Goal: Task Accomplishment & Management: Manage account settings

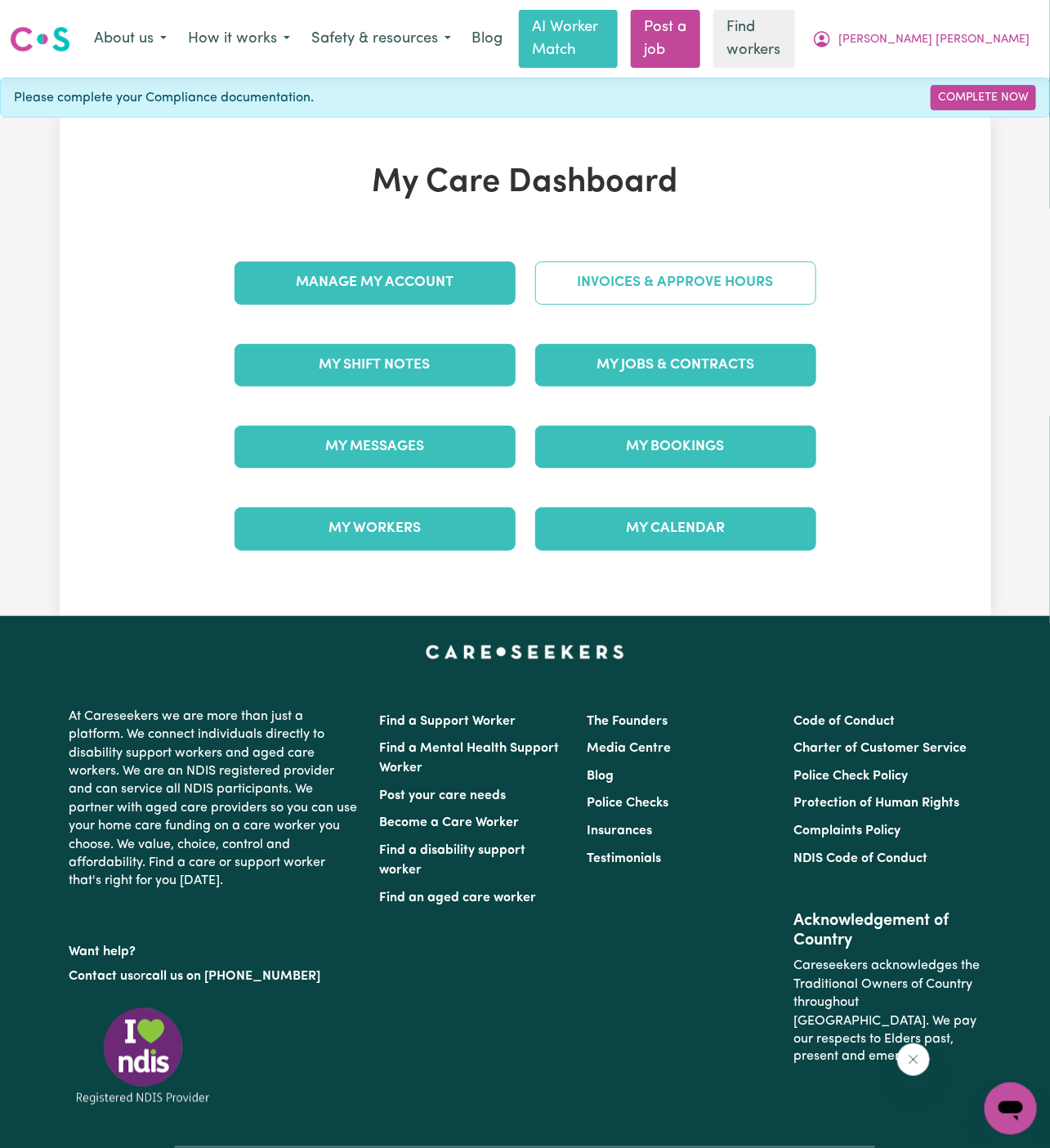
click at [772, 262] on link "Invoices & Approve Hours" at bounding box center [675, 283] width 281 height 43
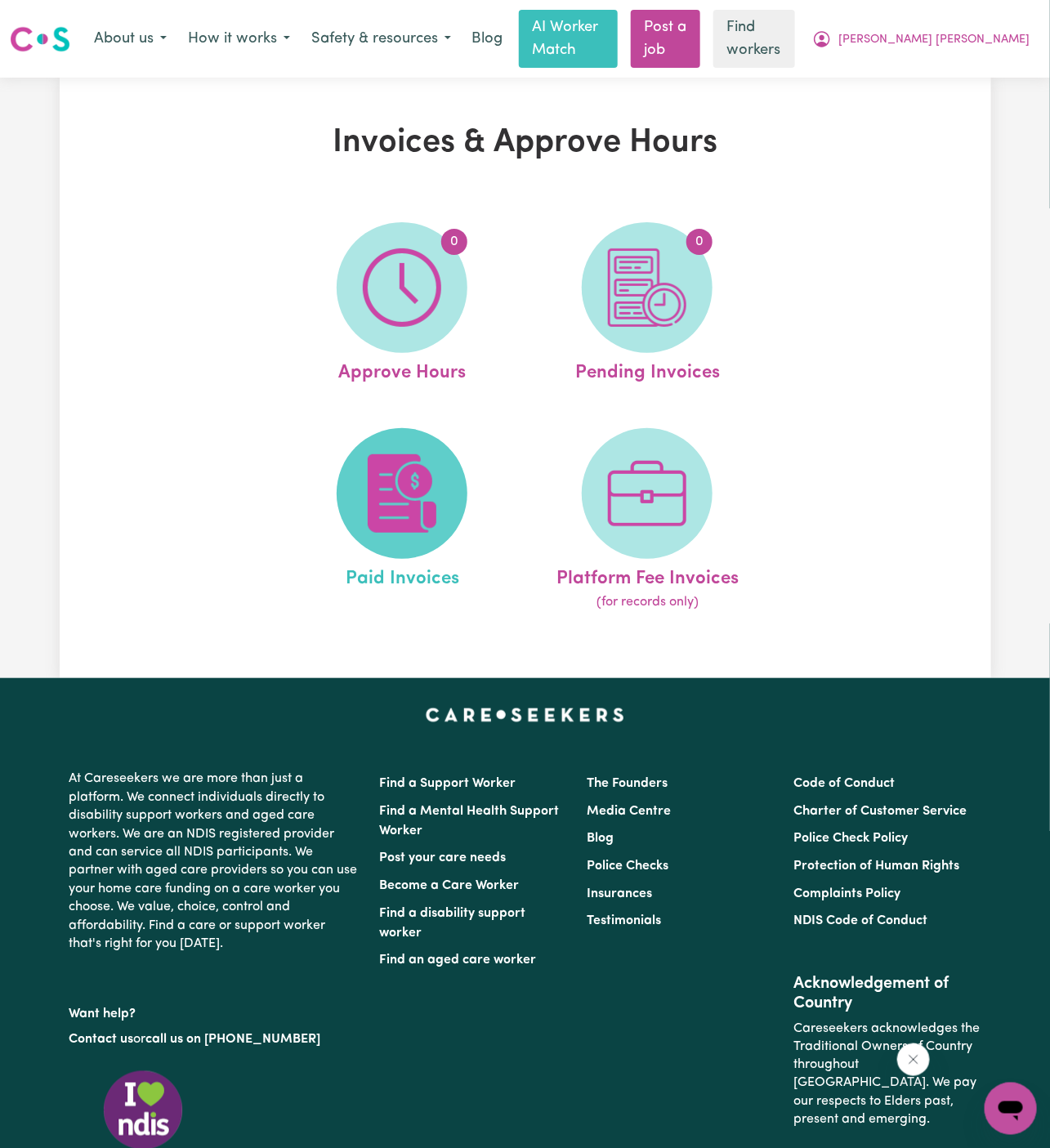
click at [412, 470] on img at bounding box center [402, 493] width 79 height 79
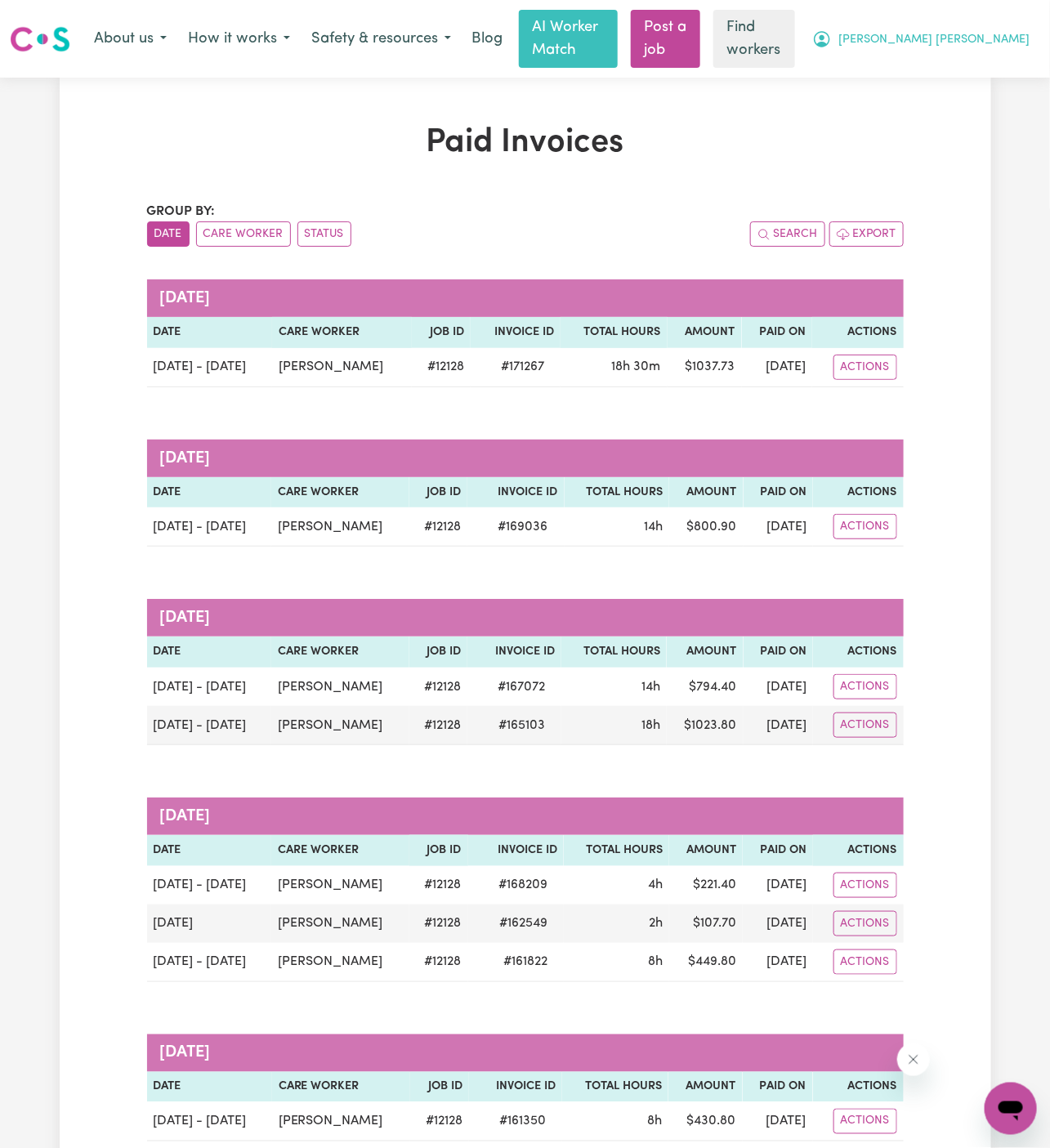
click at [985, 31] on span "[PERSON_NAME] [PERSON_NAME]" at bounding box center [934, 40] width 192 height 18
click at [984, 107] on link "Logout" at bounding box center [975, 105] width 129 height 31
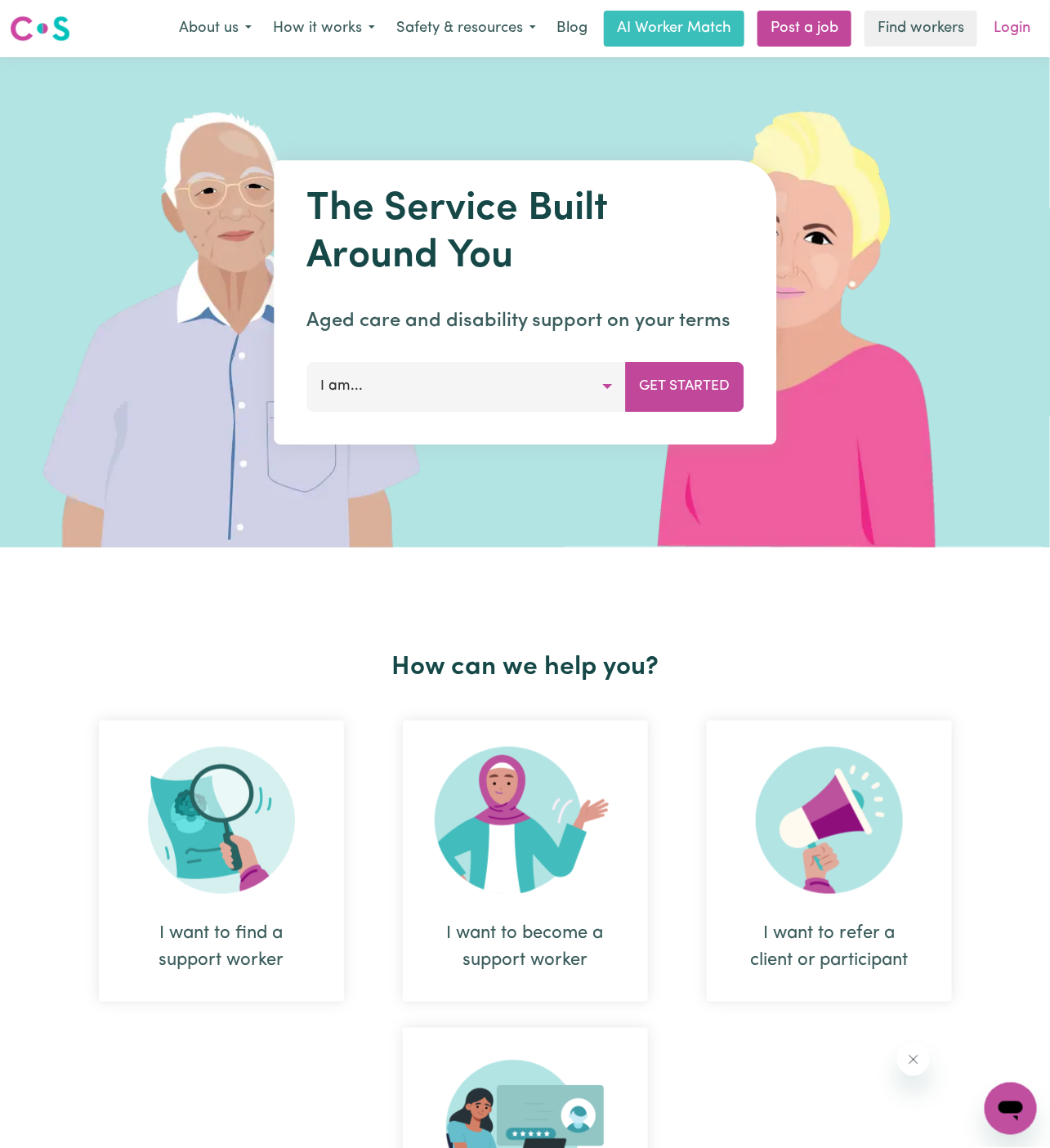
click at [1012, 28] on link "Login" at bounding box center [1012, 29] width 56 height 36
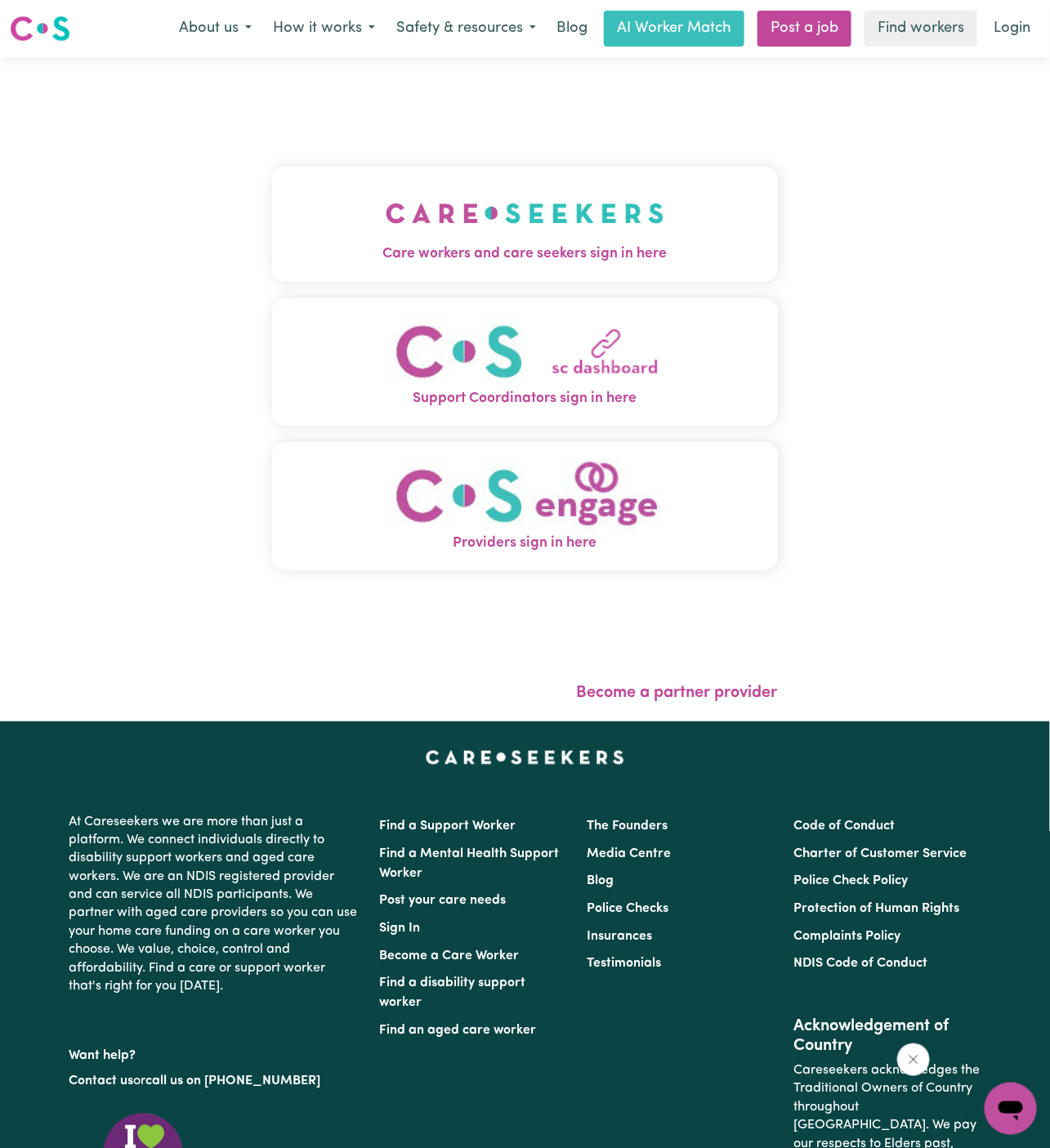
click at [633, 215] on button "Care workers and care seekers sign in here" at bounding box center [525, 224] width 506 height 115
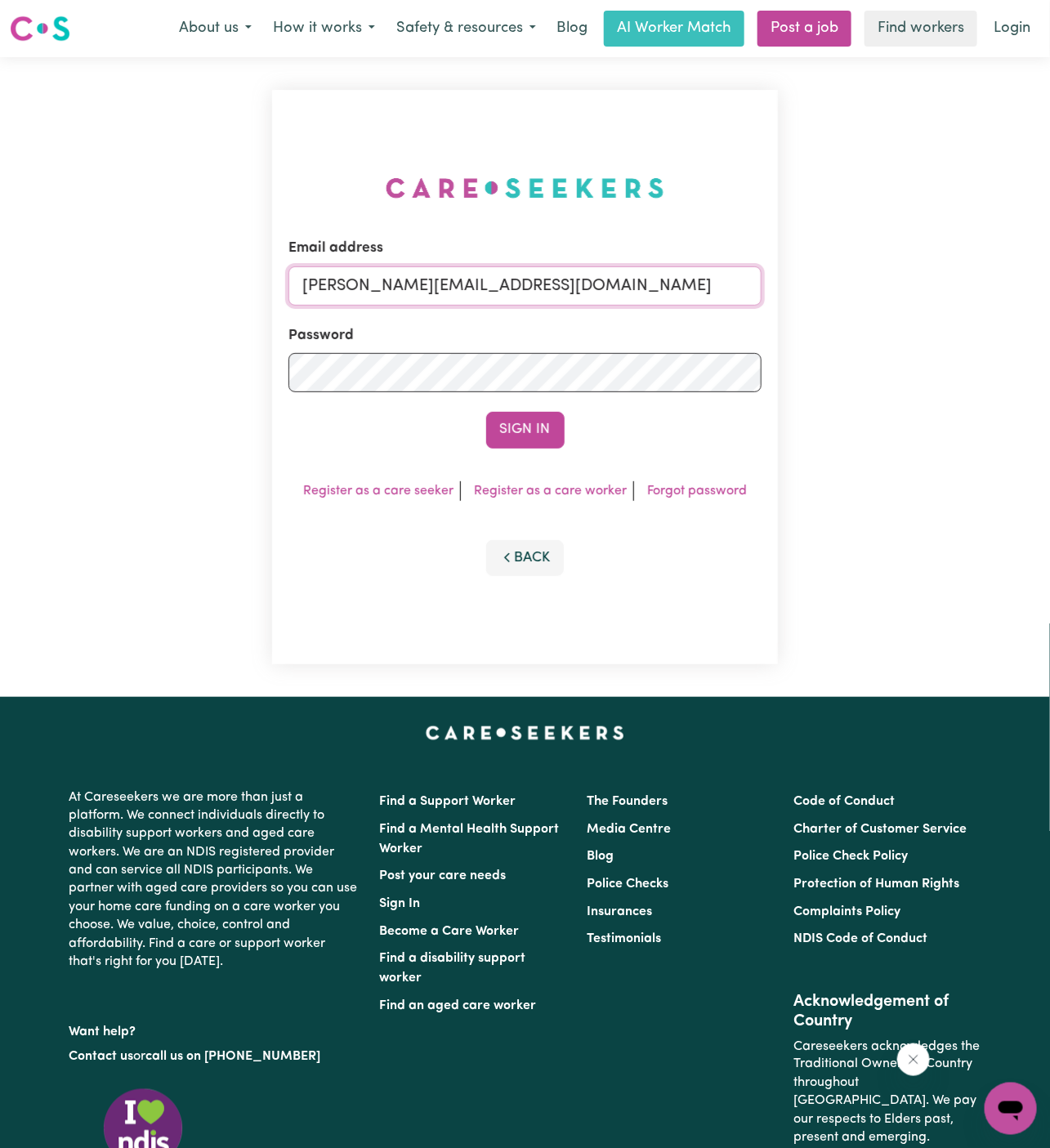
click at [631, 277] on input "[PERSON_NAME][EMAIL_ADDRESS][DOMAIN_NAME]" at bounding box center [525, 286] width 473 height 39
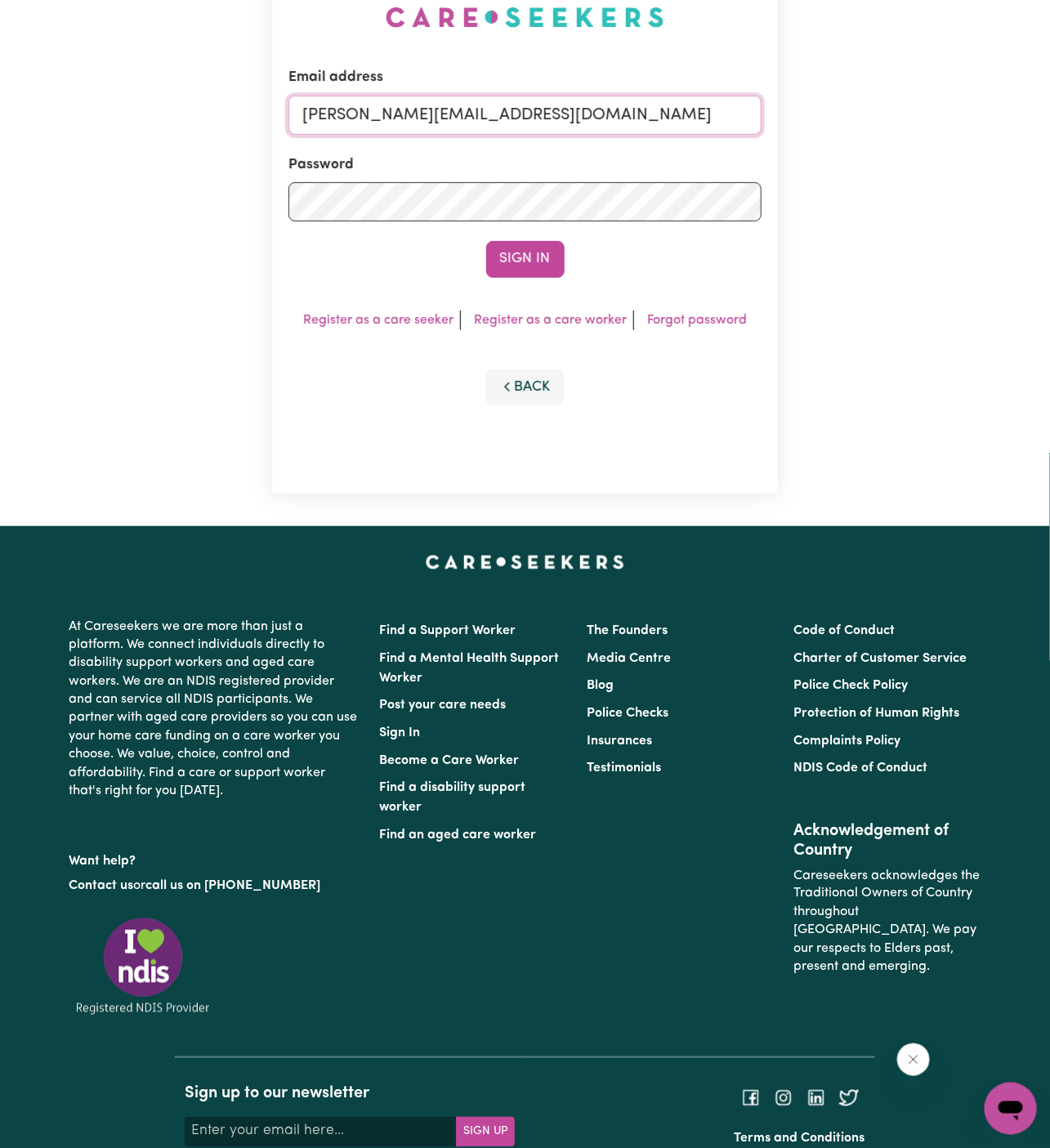
scroll to position [98, 0]
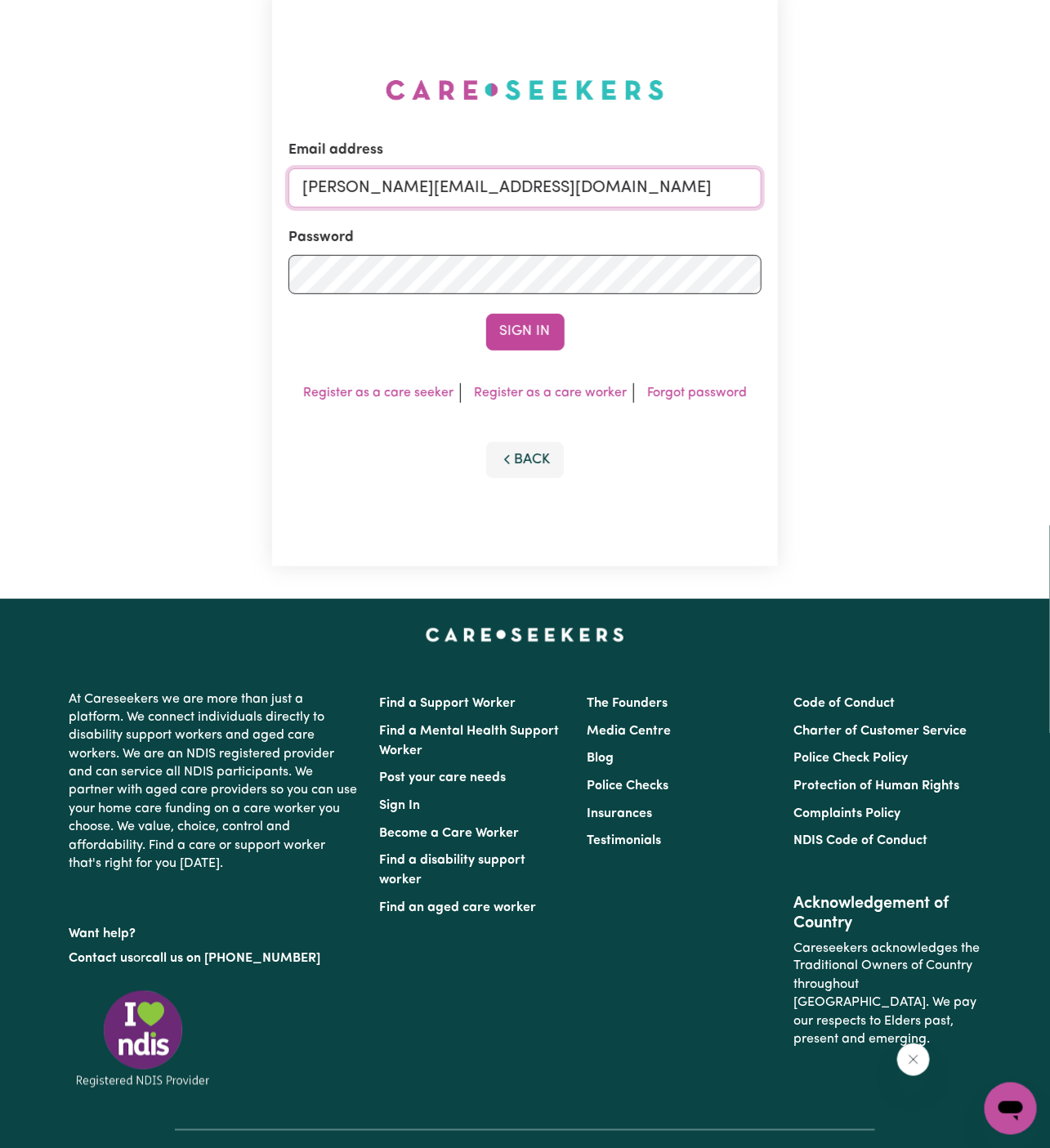
click at [597, 187] on input "[PERSON_NAME][EMAIL_ADDRESS][DOMAIN_NAME]" at bounding box center [525, 188] width 473 height 39
click at [440, 181] on input "[EMAIL_ADDRESS][DOMAIN_NAME]" at bounding box center [525, 188] width 473 height 39
drag, startPoint x: 385, startPoint y: 180, endPoint x: 794, endPoint y: 238, distance: 413.1
click at [794, 238] on div "Email address [EMAIL_ADDRESS][PERSON_NAME][DOMAIN_NAME] Password Sign In Regist…" at bounding box center [525, 279] width 1050 height 640
type input "superuser~[EMAIL_ADDRESS][DOMAIN_NAME]"
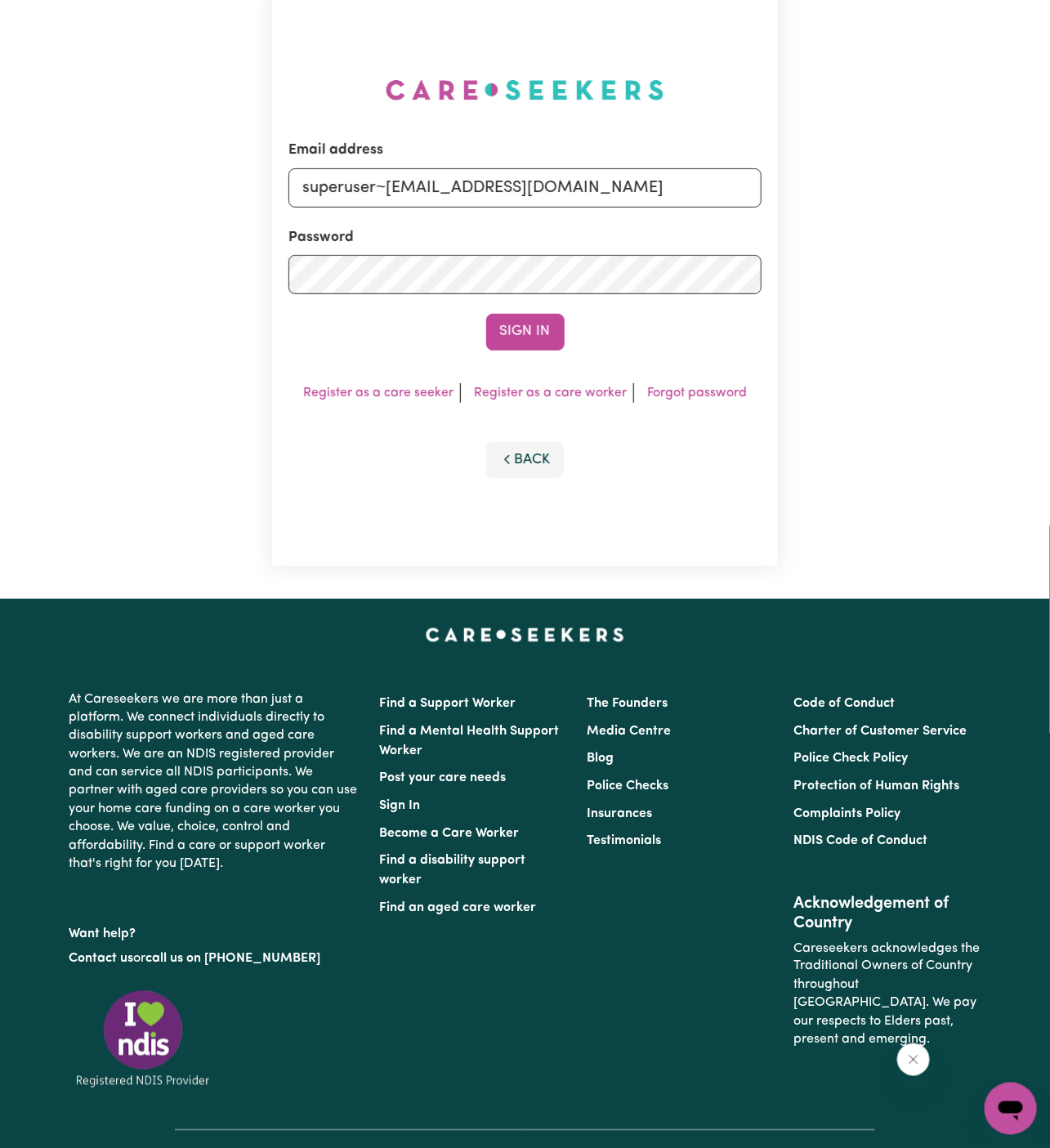
click at [486, 313] on button "Sign In" at bounding box center [525, 331] width 79 height 36
